Goal: Information Seeking & Learning: Learn about a topic

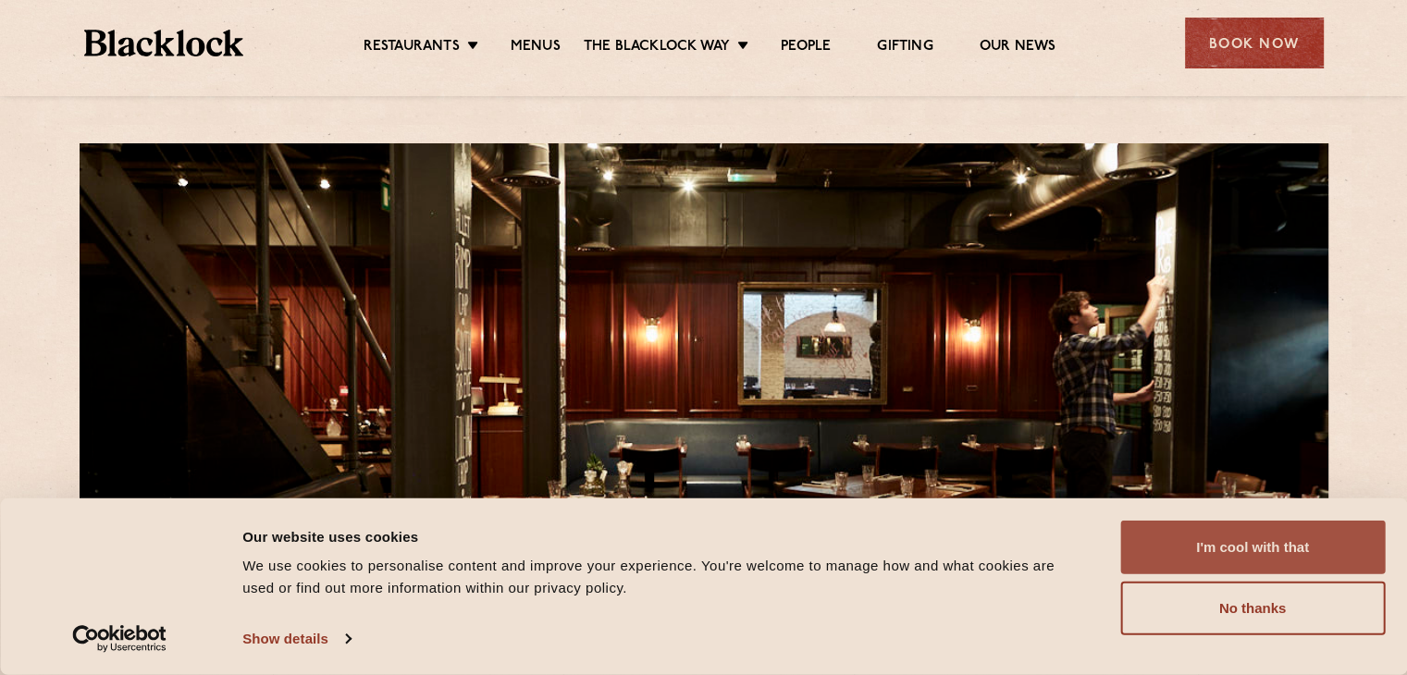
click at [1188, 550] on button "I'm cool with that" at bounding box center [1252, 548] width 265 height 54
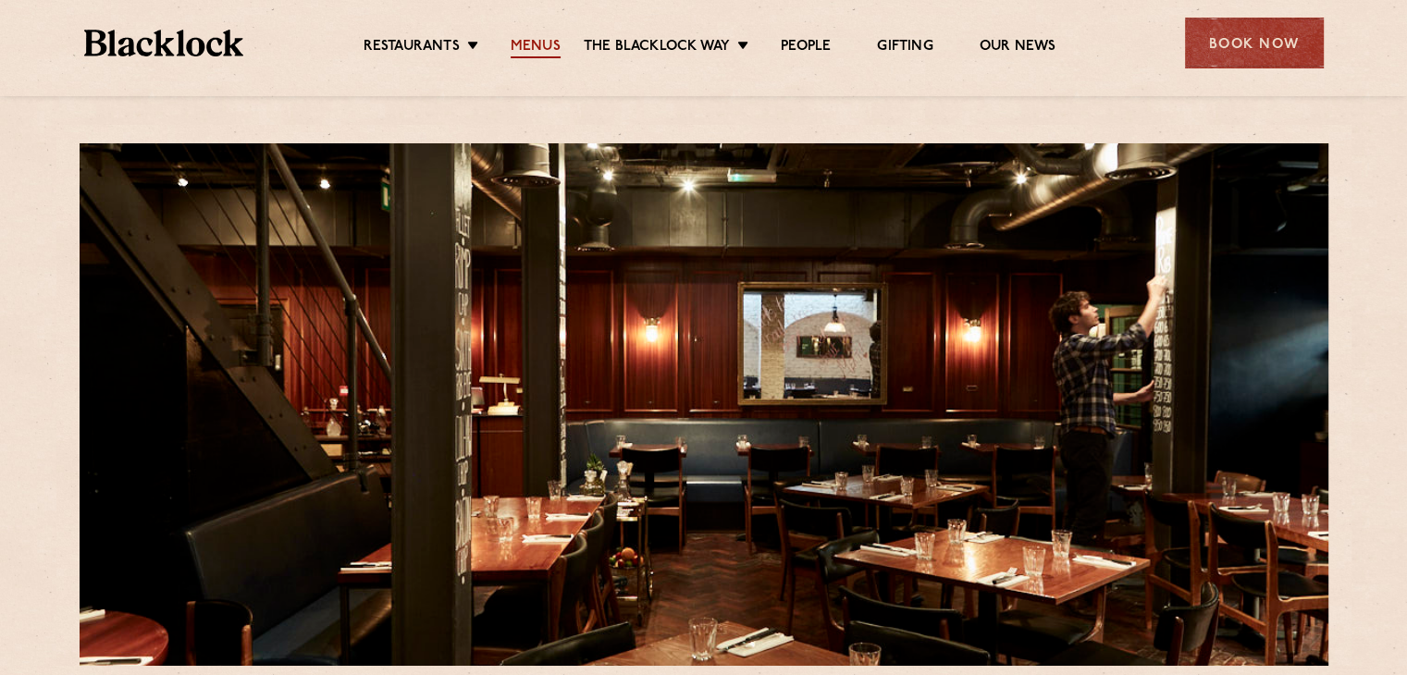
click at [532, 45] on link "Menus" at bounding box center [536, 48] width 50 height 20
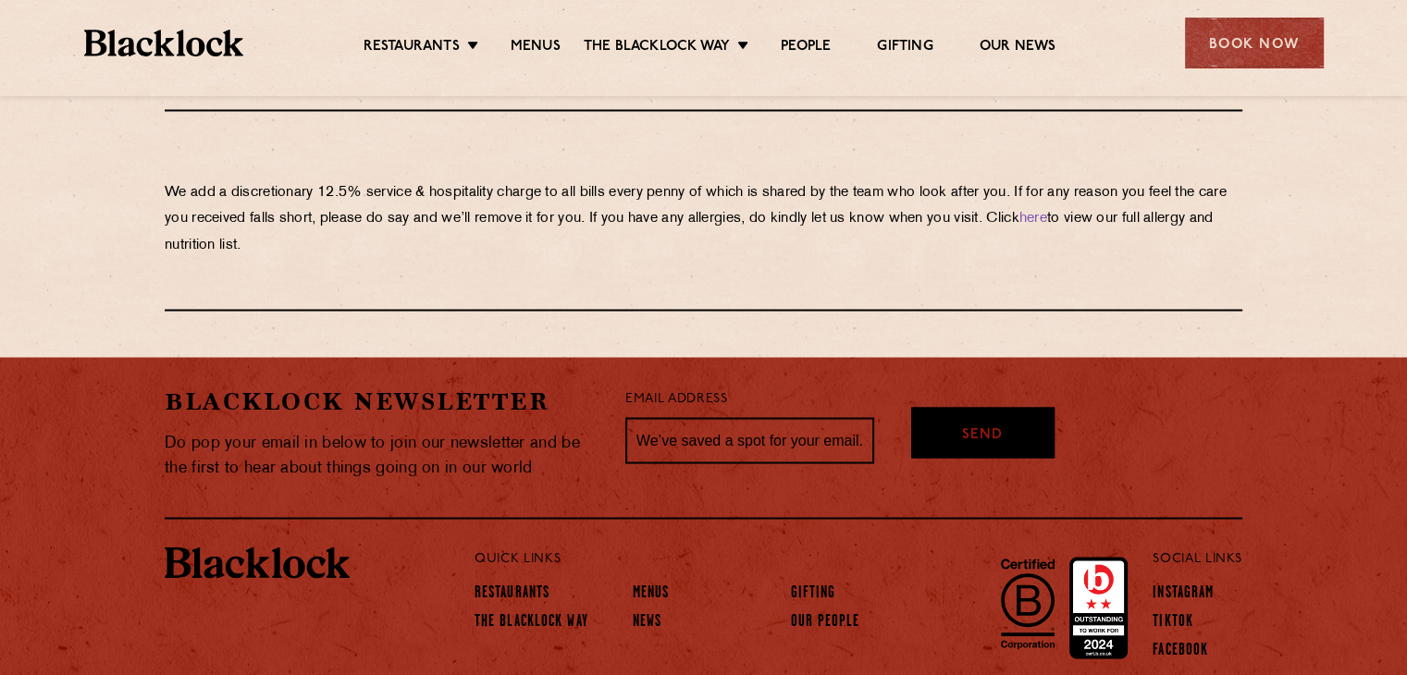
scroll to position [3281, 0]
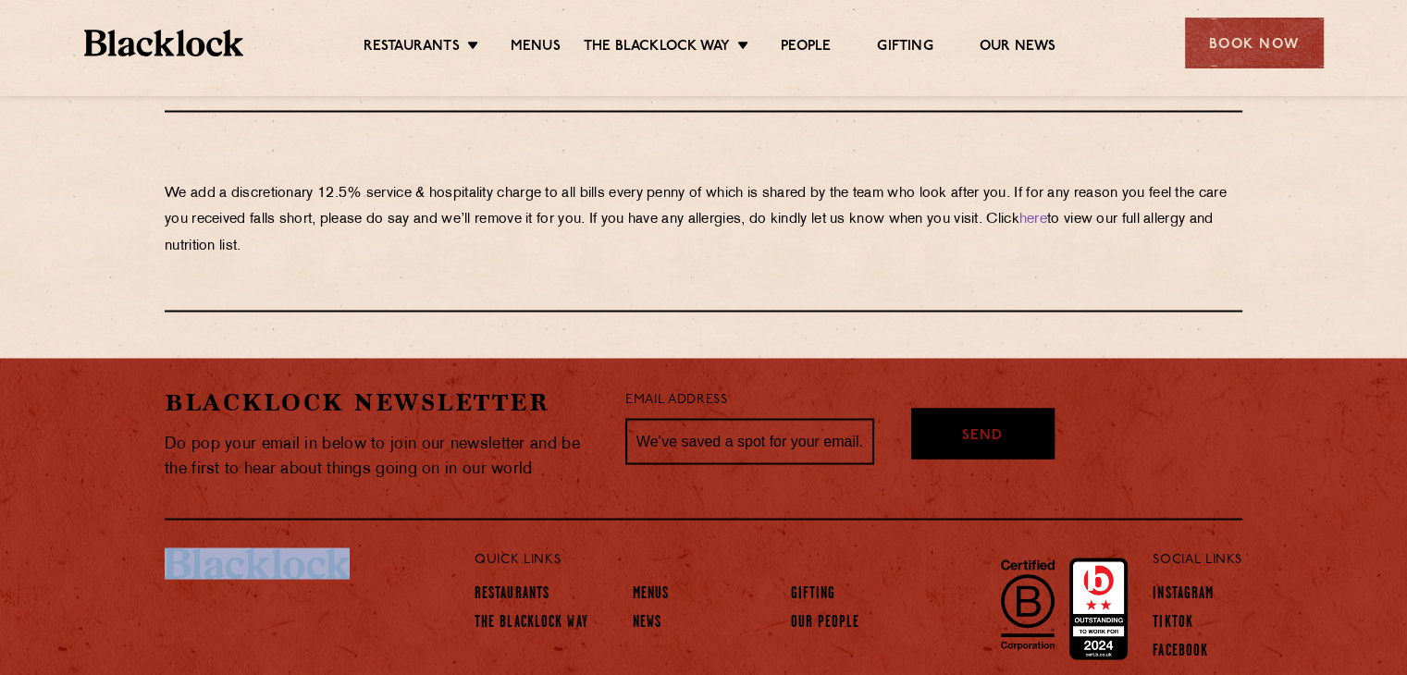
drag, startPoint x: 155, startPoint y: 504, endPoint x: 327, endPoint y: 511, distance: 172.2
click at [327, 548] on div at bounding box center [289, 607] width 277 height 119
copy noscript
